Goal: Information Seeking & Learning: Learn about a topic

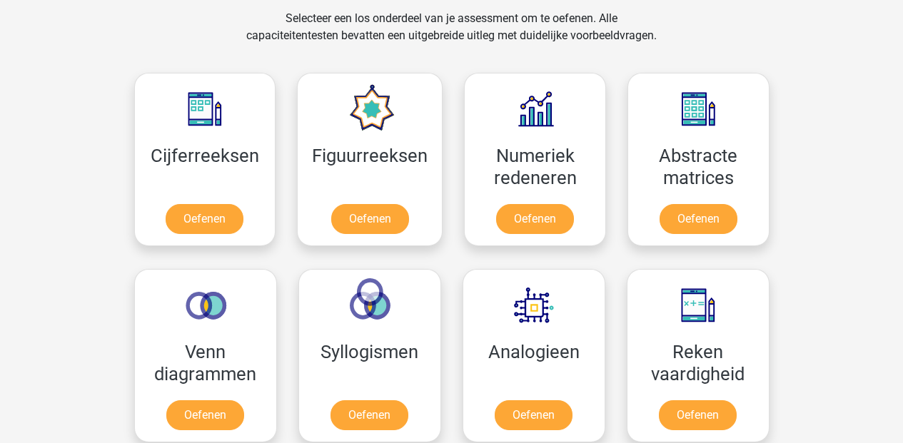
scroll to position [562, 0]
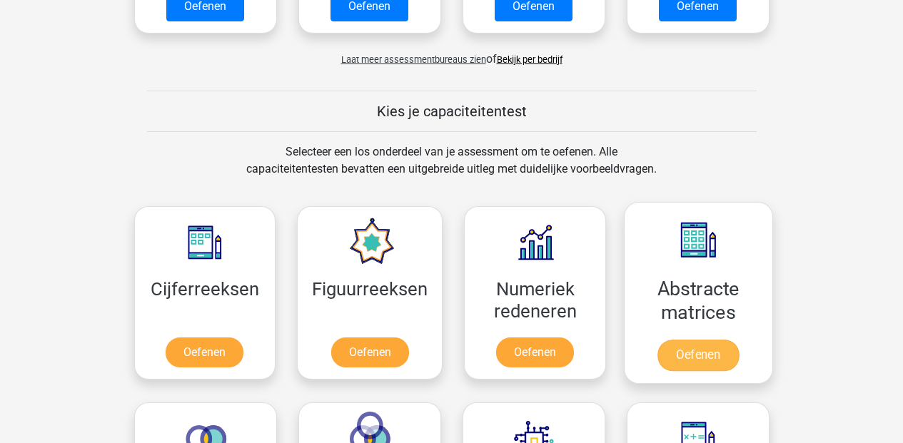
click at [717, 349] on link "Oefenen" at bounding box center [697, 355] width 81 height 31
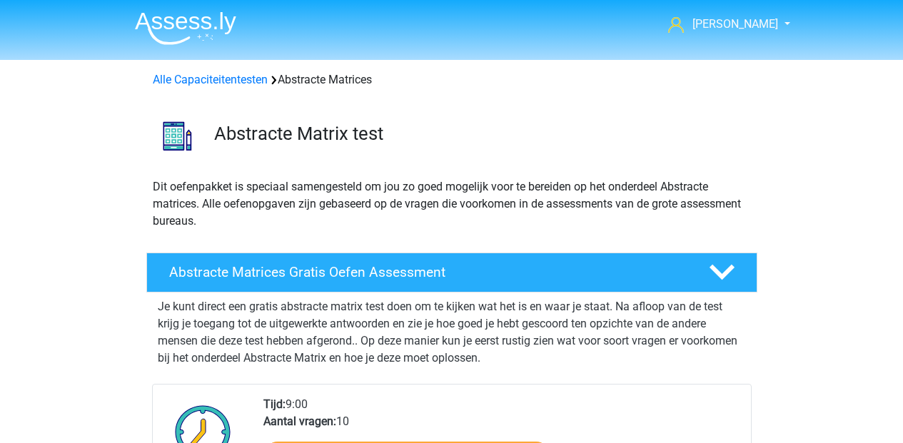
scroll to position [80, 0]
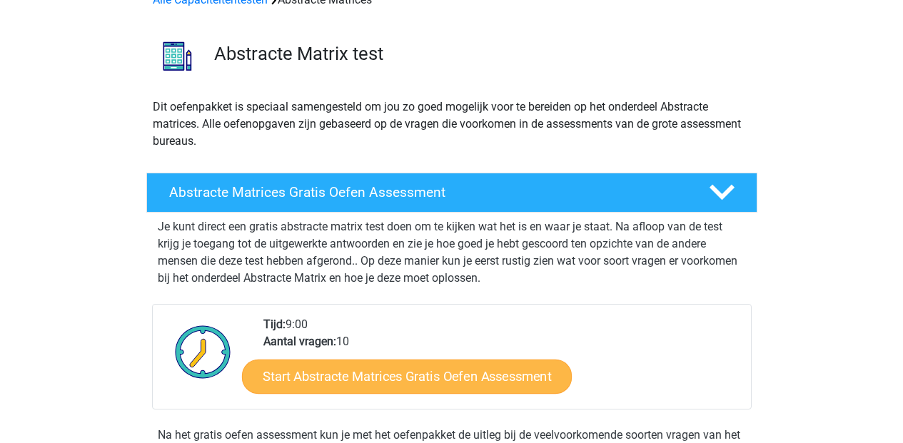
click at [476, 372] on link "Start Abstracte Matrices Gratis Oefen Assessment" at bounding box center [407, 376] width 330 height 34
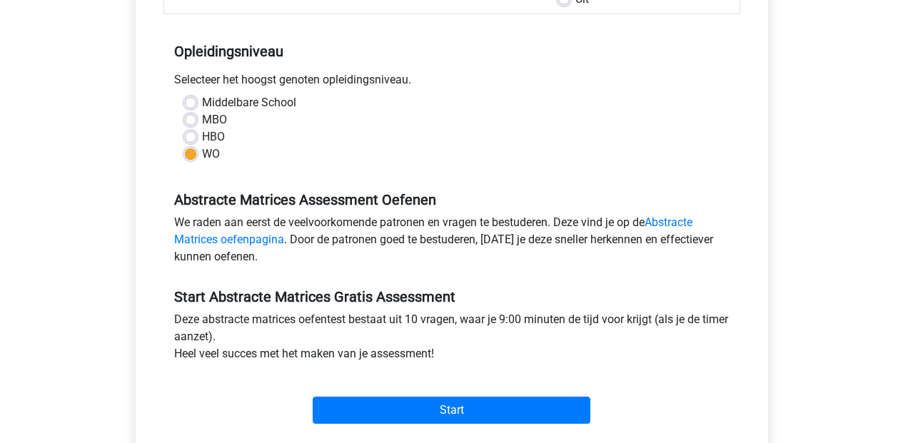
scroll to position [383, 0]
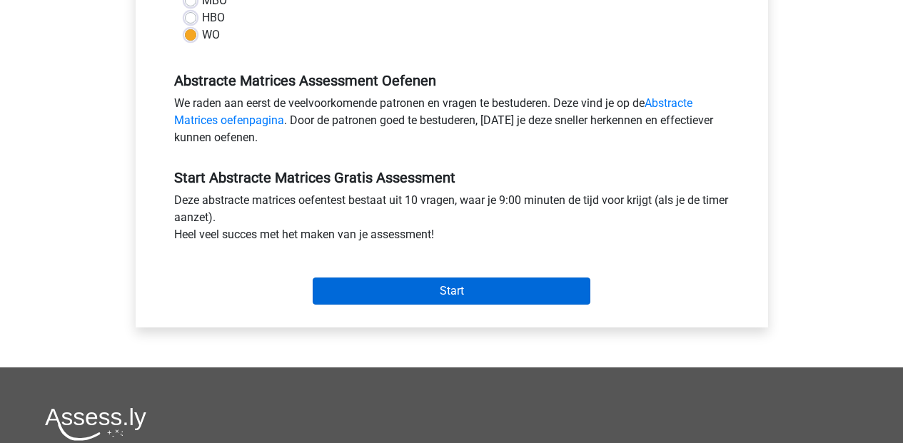
click at [483, 284] on input "Start" at bounding box center [452, 291] width 278 height 27
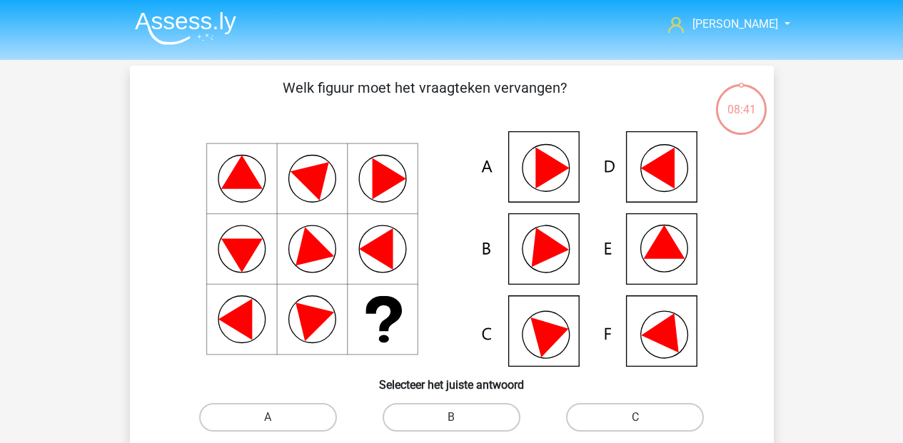
scroll to position [99, 0]
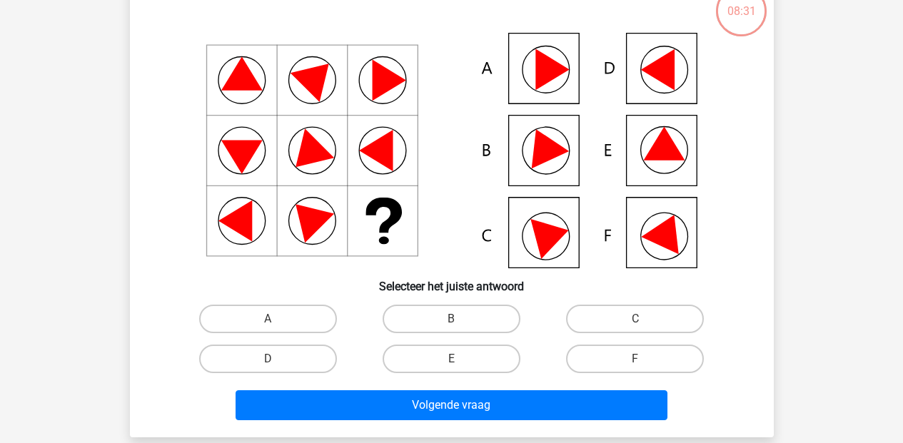
click at [670, 241] on icon at bounding box center [666, 230] width 51 height 48
click at [655, 355] on label "F" at bounding box center [635, 359] width 138 height 29
click at [645, 359] on input "F" at bounding box center [639, 363] width 9 height 9
radio input "true"
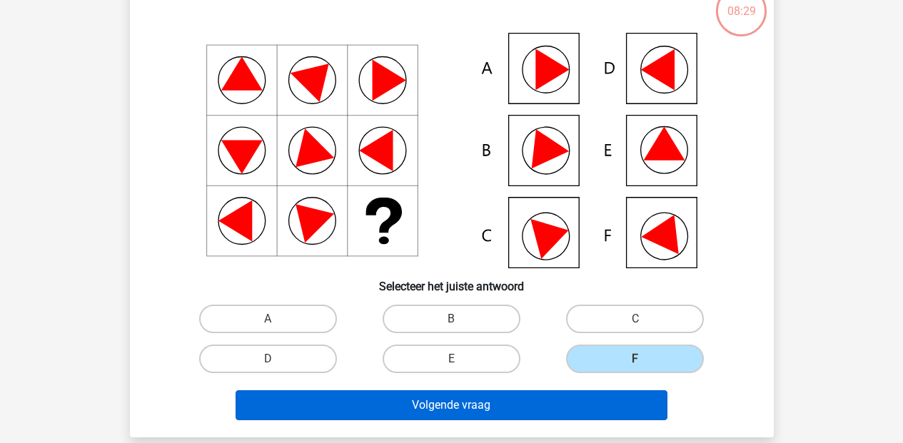
click at [548, 395] on button "Volgende vraag" at bounding box center [452, 405] width 432 height 30
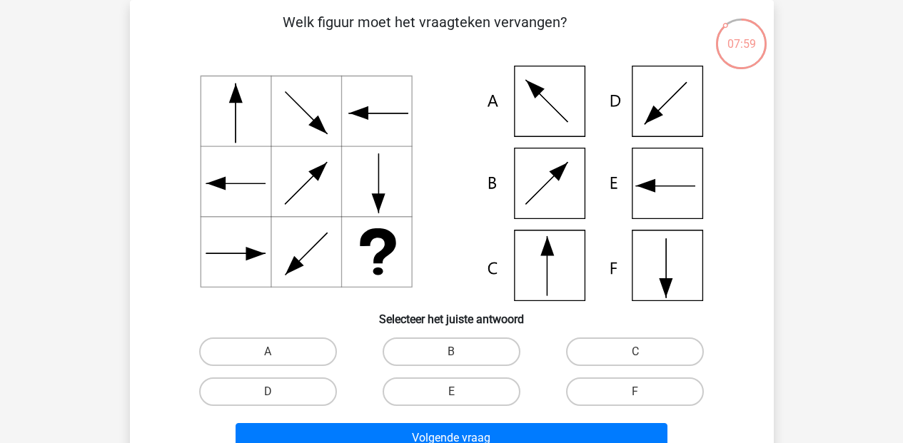
scroll to position [69, 0]
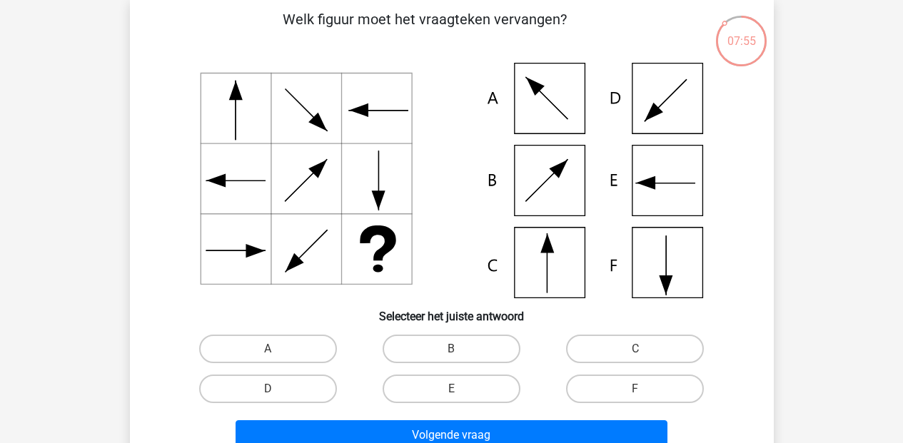
click at [540, 179] on icon at bounding box center [451, 181] width 575 height 236
click at [443, 346] on label "B" at bounding box center [452, 349] width 138 height 29
click at [451, 349] on input "B" at bounding box center [455, 353] width 9 height 9
radio input "true"
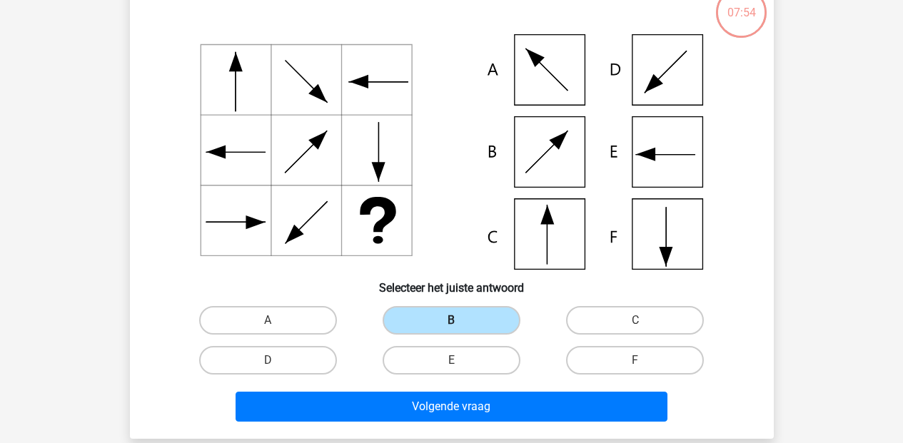
scroll to position [288, 0]
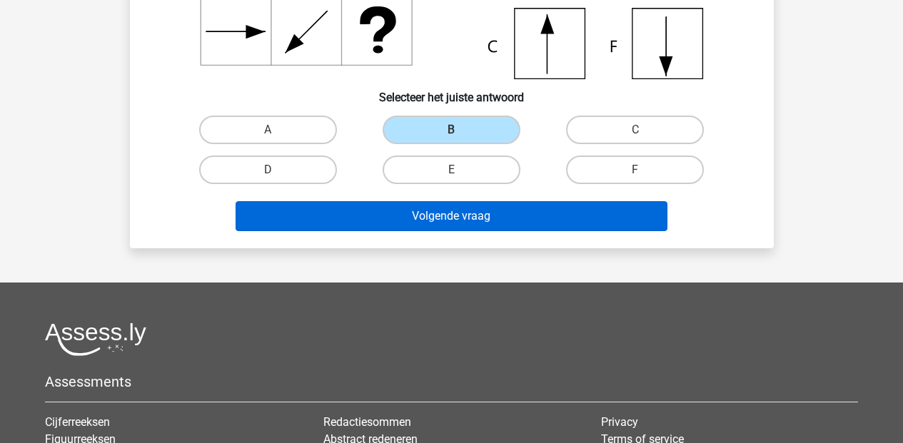
click at [448, 209] on button "Volgende vraag" at bounding box center [452, 216] width 432 height 30
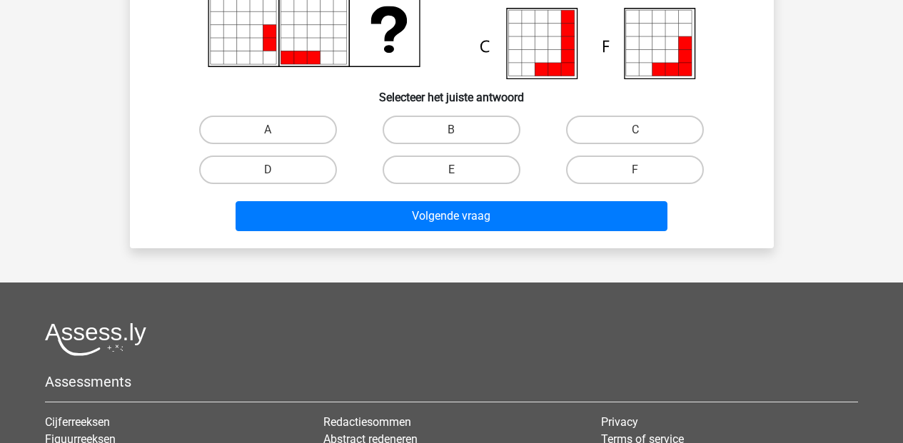
scroll to position [66, 0]
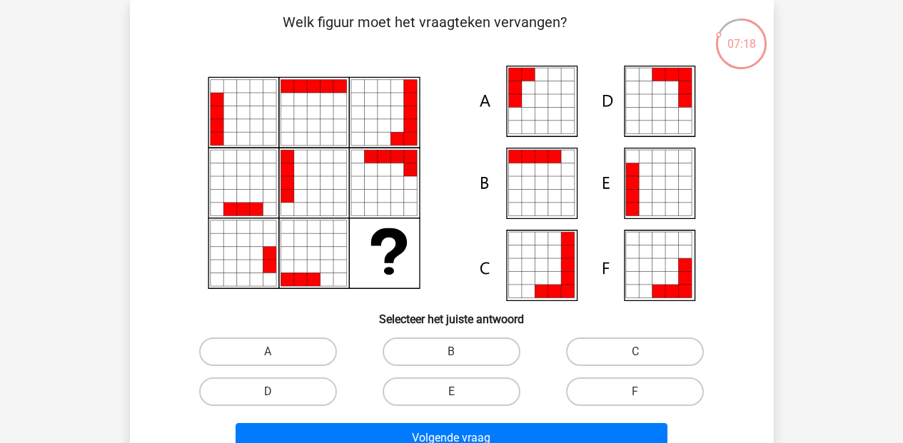
click at [543, 178] on icon at bounding box center [541, 182] width 13 height 13
click at [447, 347] on label "B" at bounding box center [452, 352] width 138 height 29
click at [451, 352] on input "B" at bounding box center [455, 356] width 9 height 9
radio input "true"
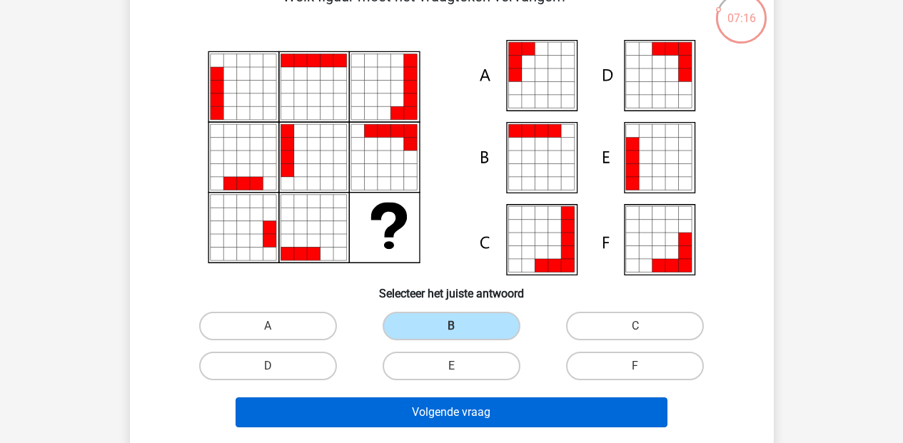
scroll to position [146, 0]
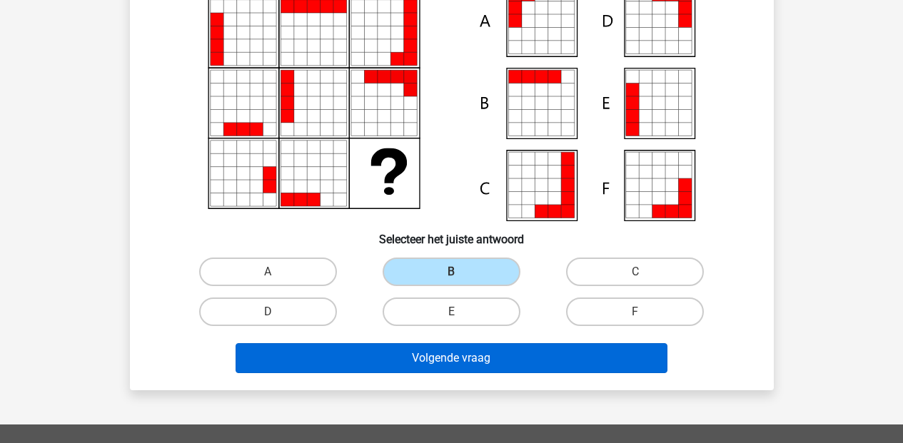
click at [439, 353] on button "Volgende vraag" at bounding box center [452, 358] width 432 height 30
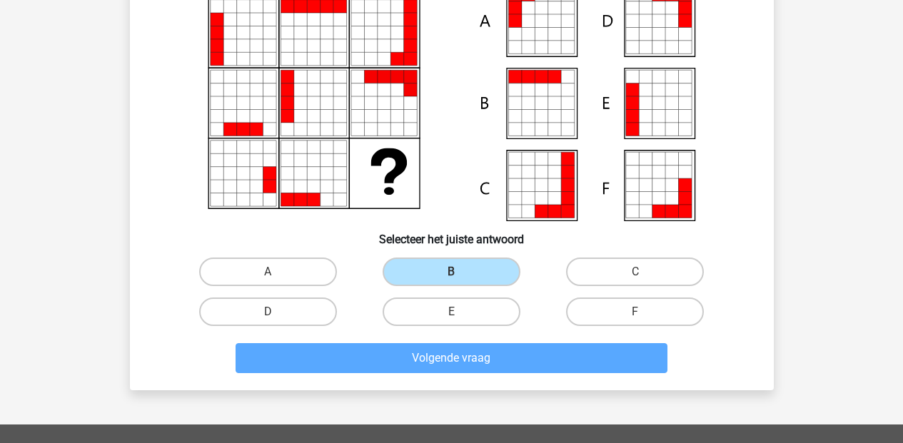
scroll to position [66, 0]
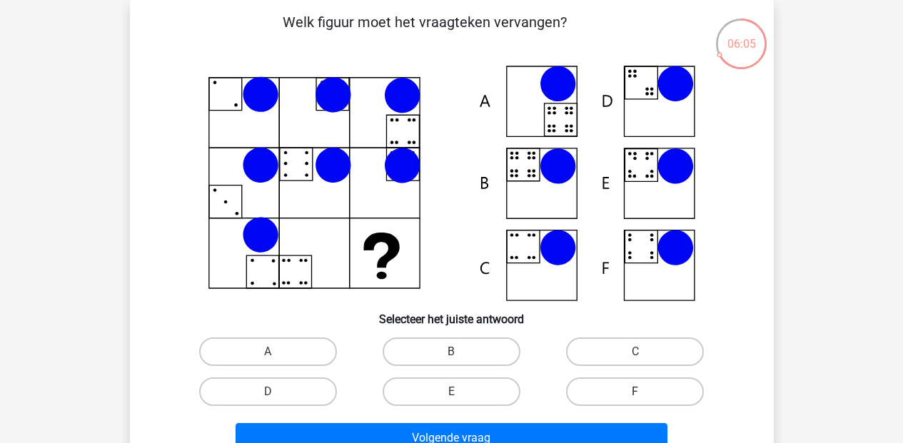
click at [628, 398] on label "F" at bounding box center [635, 392] width 138 height 29
click at [635, 398] on input "F" at bounding box center [639, 396] width 9 height 9
radio input "true"
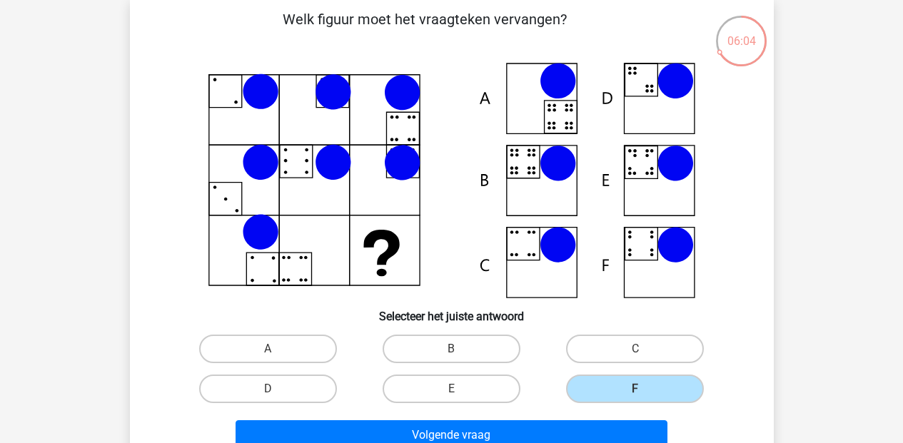
scroll to position [71, 0]
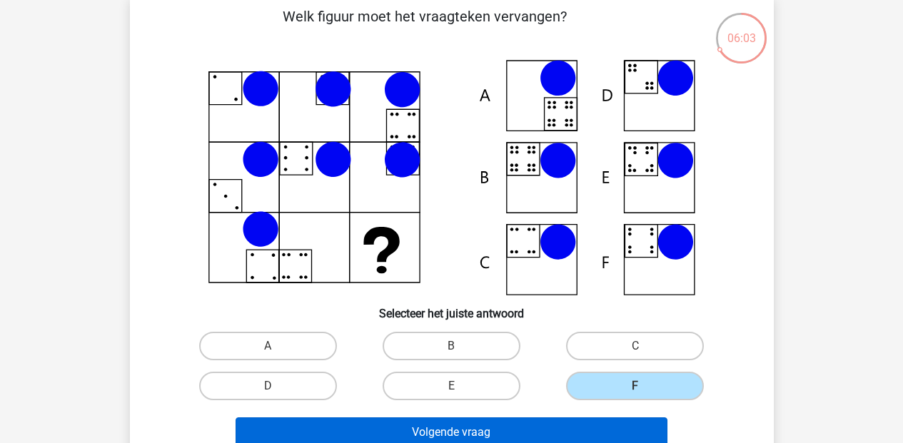
click at [459, 428] on button "Volgende vraag" at bounding box center [452, 433] width 432 height 30
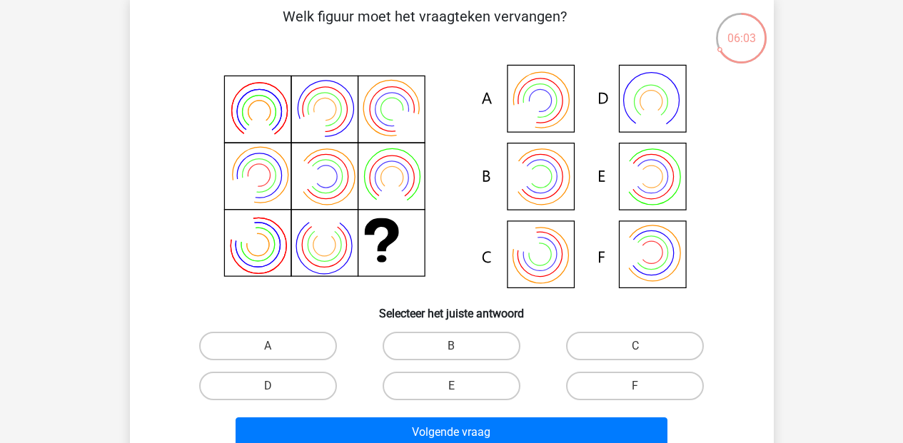
scroll to position [66, 0]
